Goal: Find contact information: Find contact information

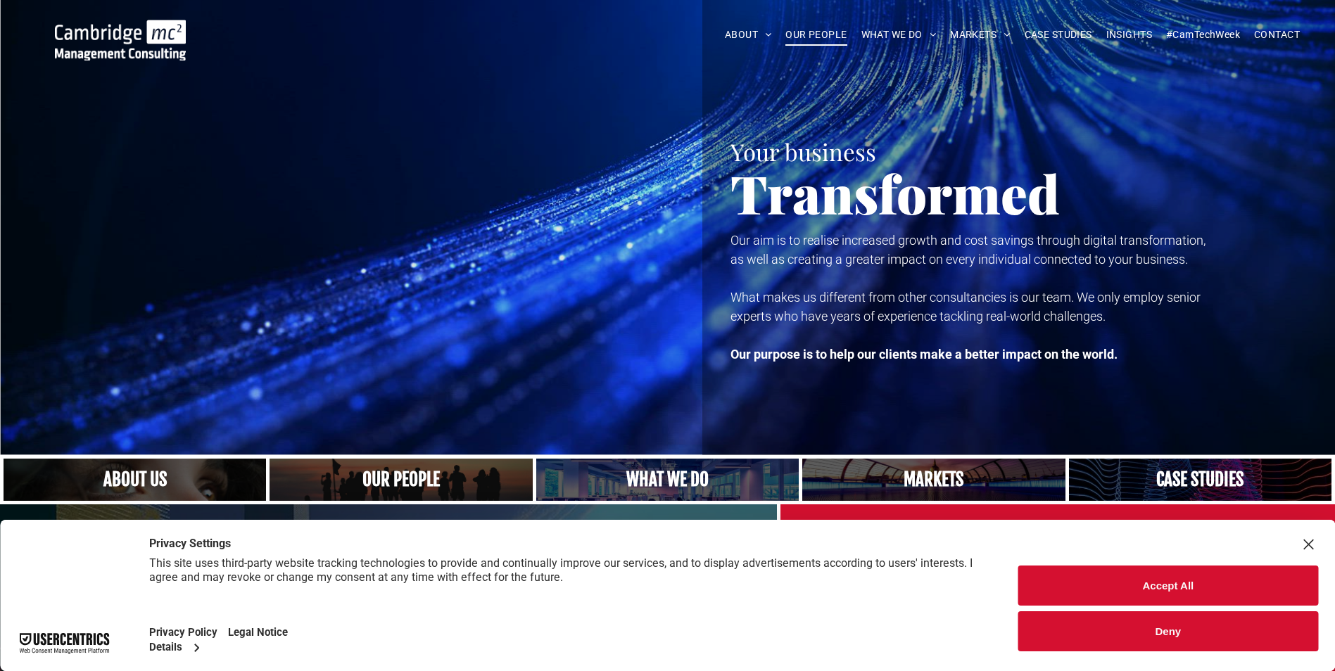
click at [816, 34] on span "OUR PEOPLE" at bounding box center [815, 35] width 61 height 22
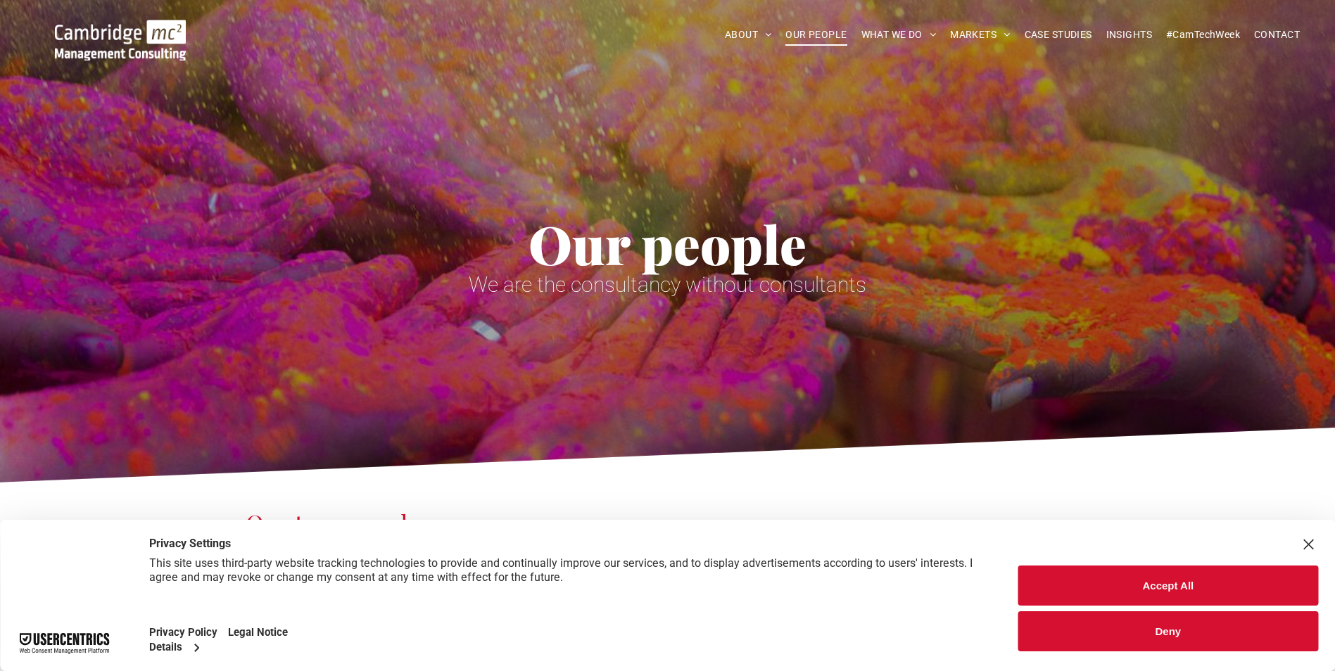
click at [1191, 575] on button "Accept All" at bounding box center [1168, 586] width 300 height 40
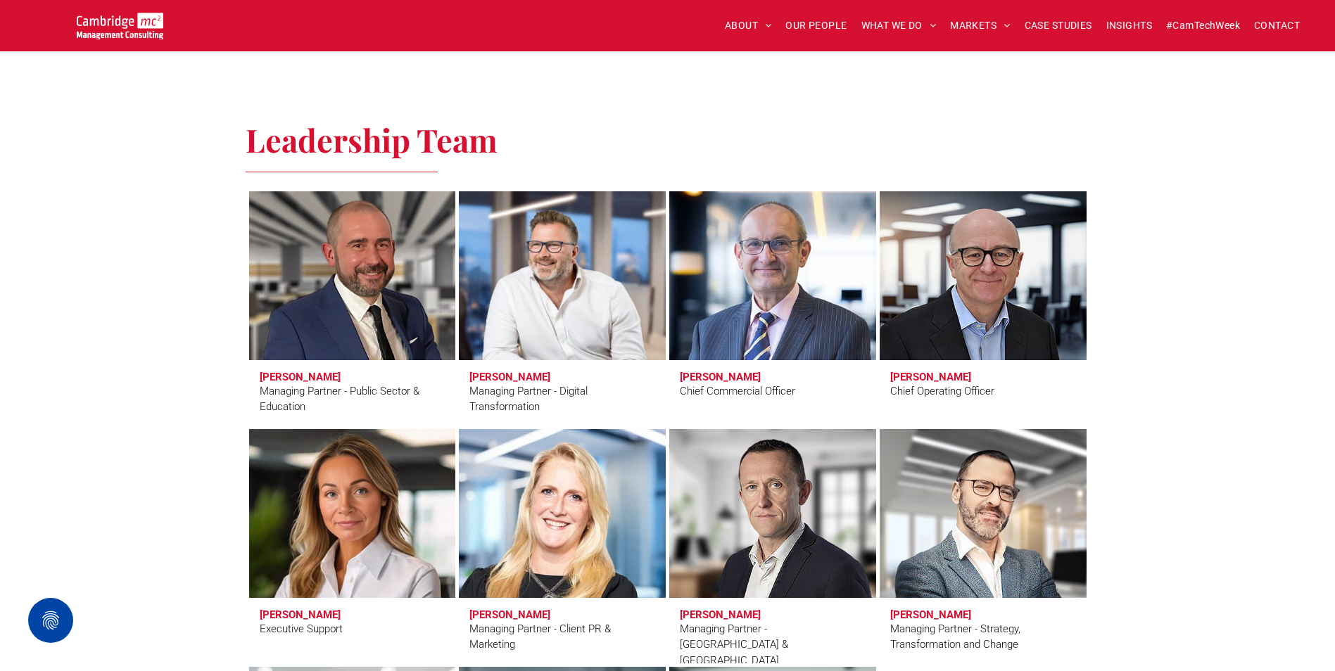
scroll to position [985, 0]
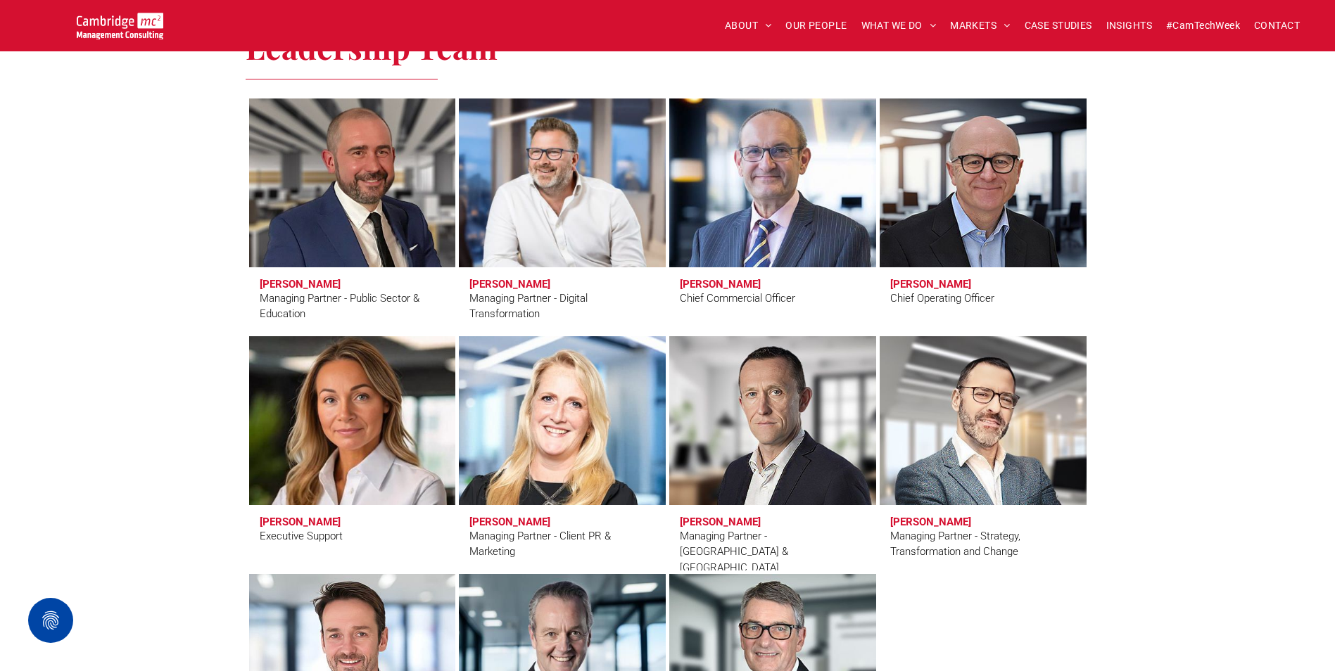
click at [284, 522] on h3 "Kate Hancock" at bounding box center [300, 522] width 81 height 13
click at [334, 454] on link at bounding box center [352, 420] width 219 height 179
